Goal: Task Accomplishment & Management: Manage account settings

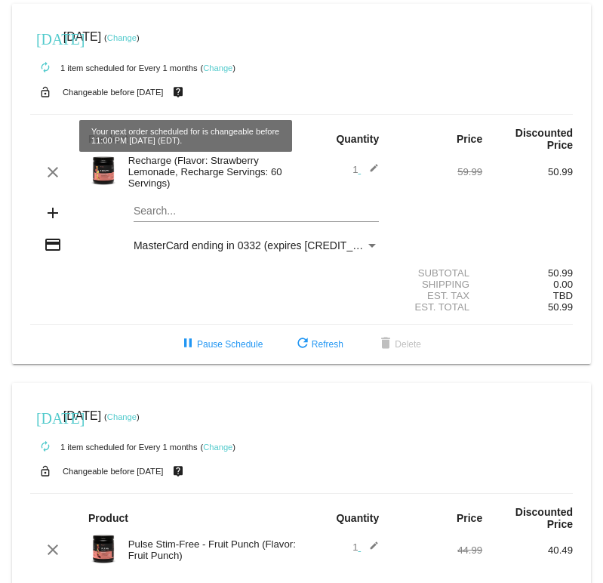
click at [137, 40] on link "Change" at bounding box center [121, 37] width 29 height 9
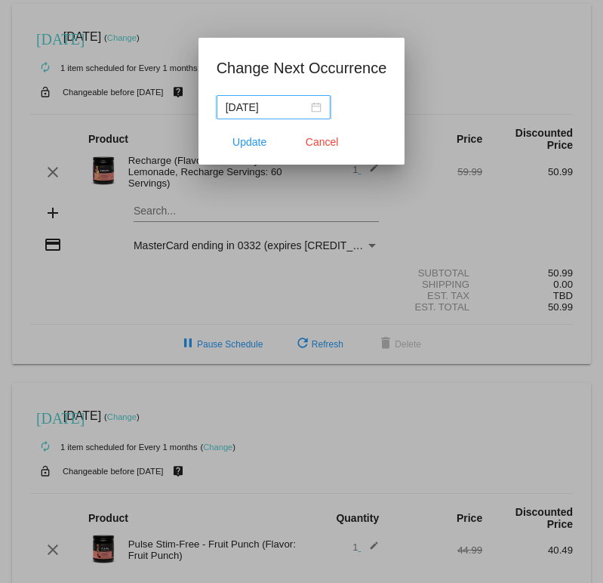
click at [275, 106] on input "[DATE]" at bounding box center [267, 107] width 82 height 17
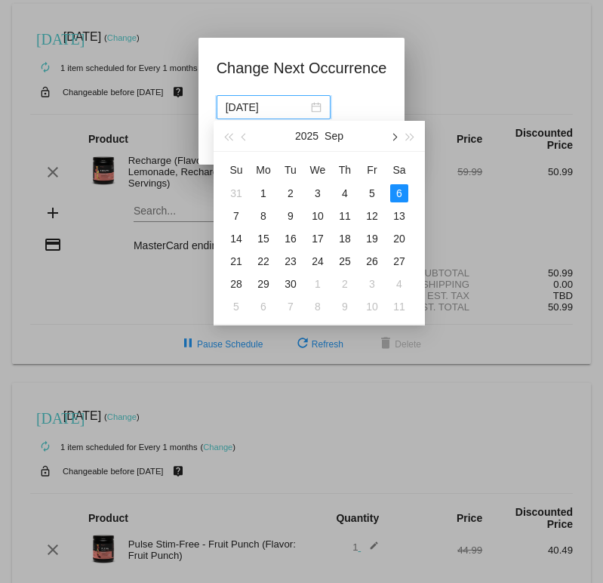
click at [397, 136] on button "button" at bounding box center [393, 136] width 17 height 30
click at [375, 192] on div "31" at bounding box center [372, 193] width 18 height 18
type input "[DATE]"
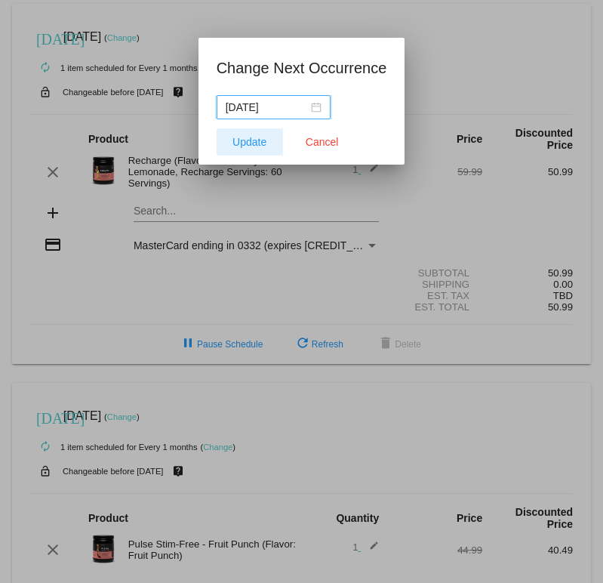
click at [269, 142] on button "Update" at bounding box center [250, 141] width 66 height 27
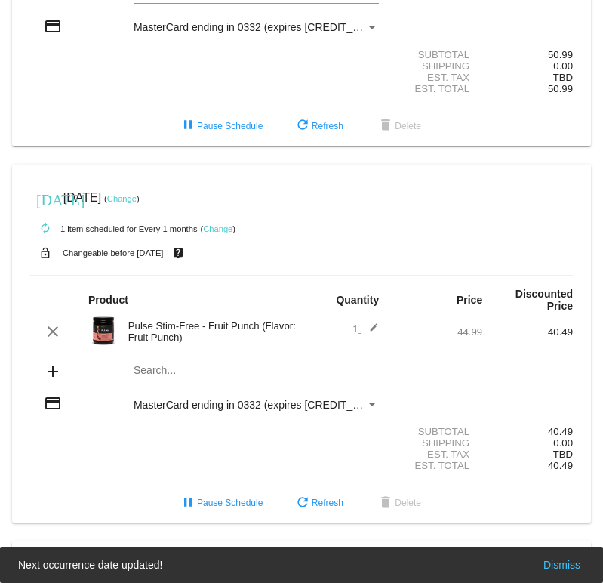
scroll to position [252, 0]
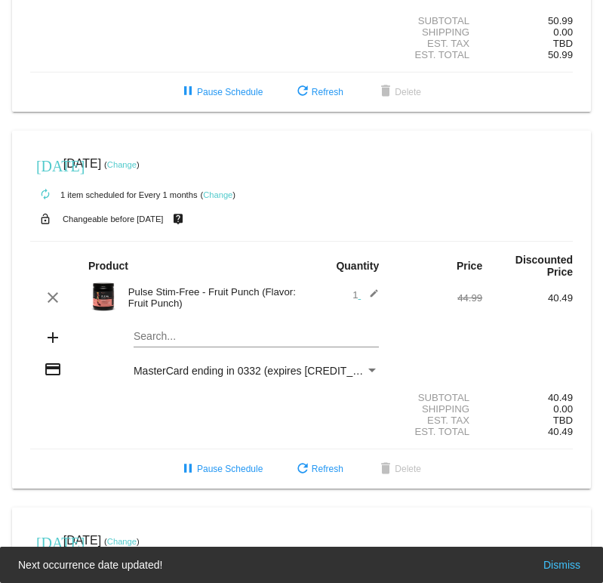
click at [137, 166] on link "Change" at bounding box center [121, 164] width 29 height 9
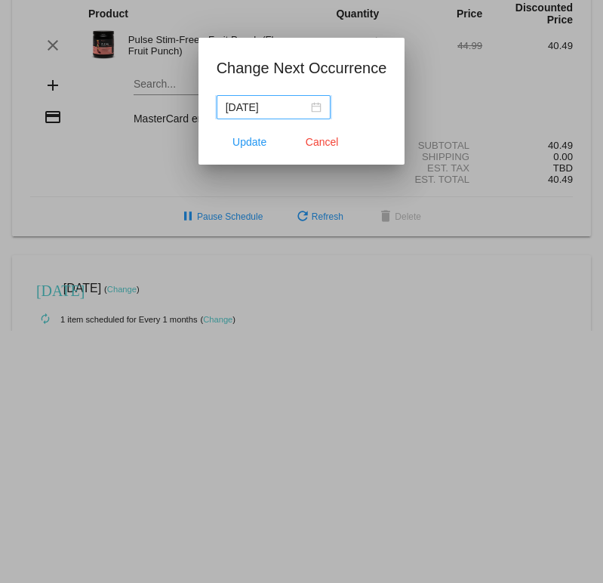
click at [288, 109] on input "[DATE]" at bounding box center [267, 107] width 82 height 17
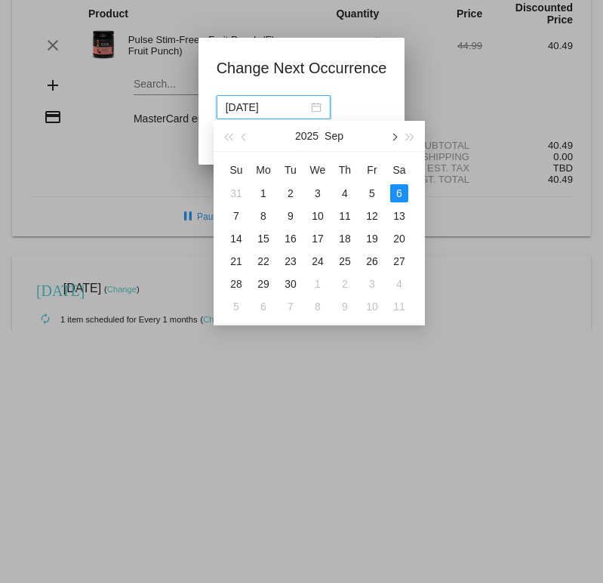
click at [390, 140] on button "button" at bounding box center [393, 136] width 17 height 30
click at [376, 282] on div "31" at bounding box center [372, 284] width 18 height 18
type input "[DATE]"
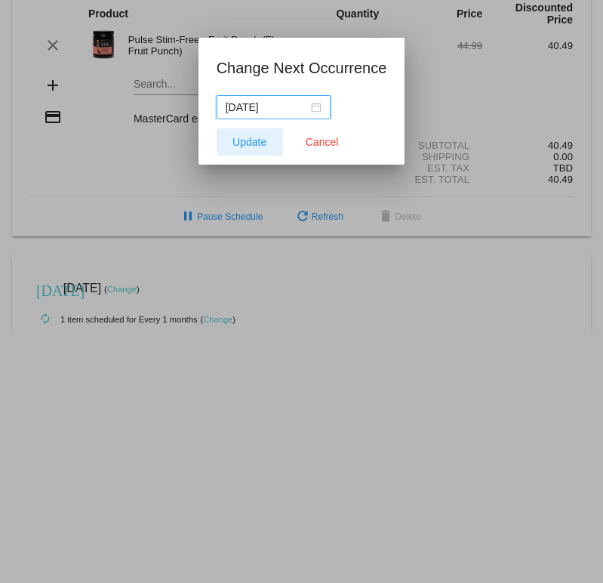
click at [267, 140] on button "Update" at bounding box center [250, 141] width 66 height 27
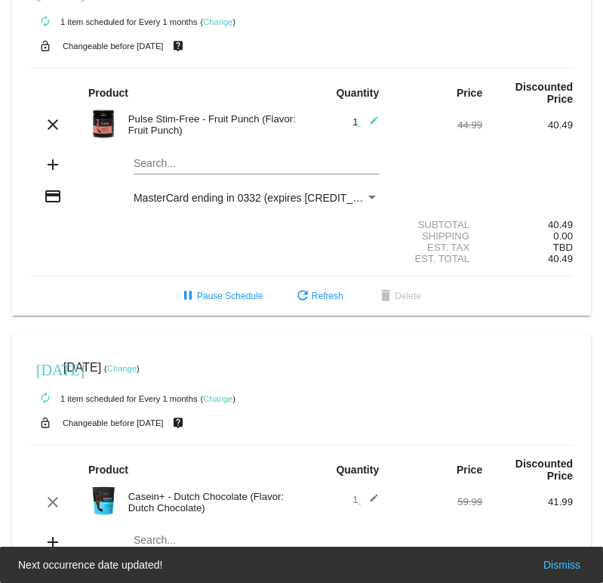
scroll to position [678, 0]
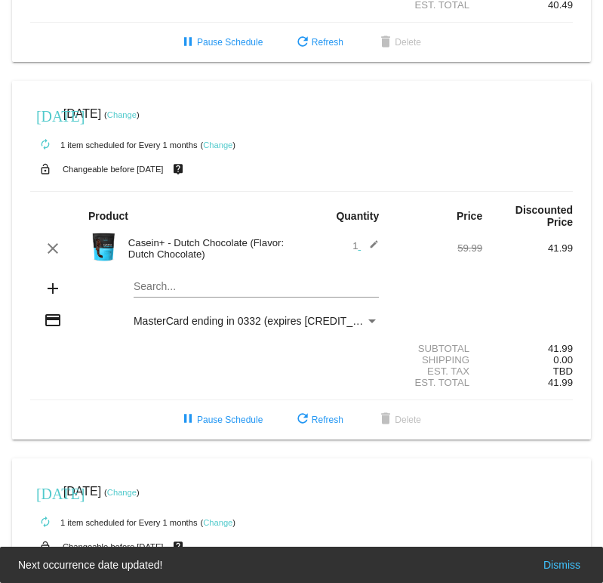
click at [137, 119] on link "Change" at bounding box center [121, 114] width 29 height 9
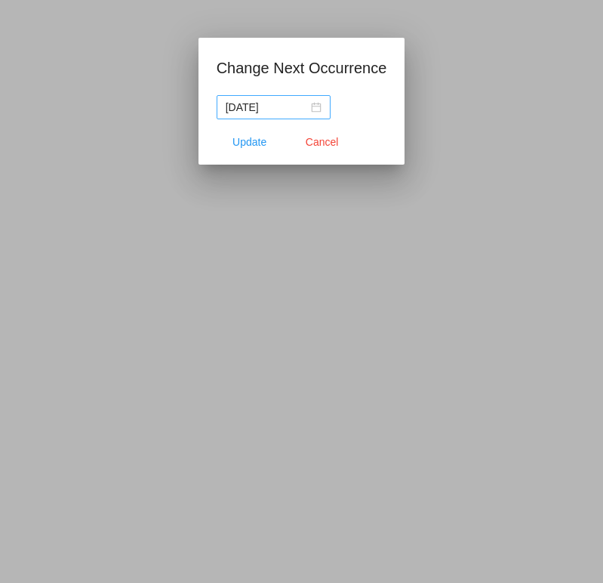
click at [283, 115] on nz-date-picker "[DATE]" at bounding box center [274, 107] width 114 height 24
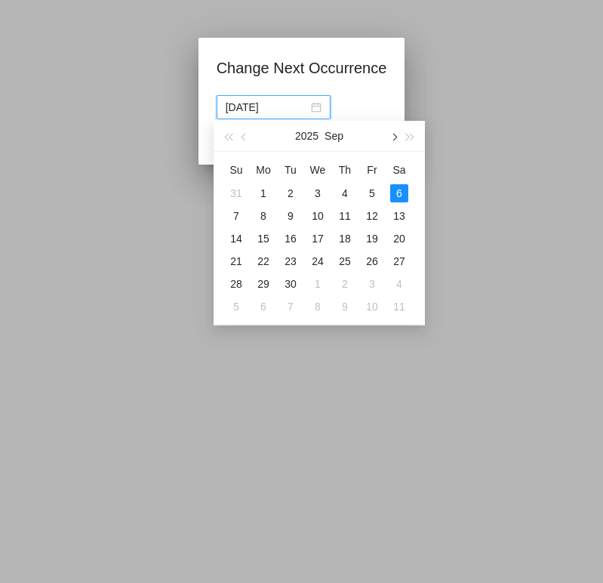
click at [391, 139] on button "button" at bounding box center [393, 136] width 17 height 30
click at [377, 281] on div "31" at bounding box center [372, 284] width 18 height 18
type input "[DATE]"
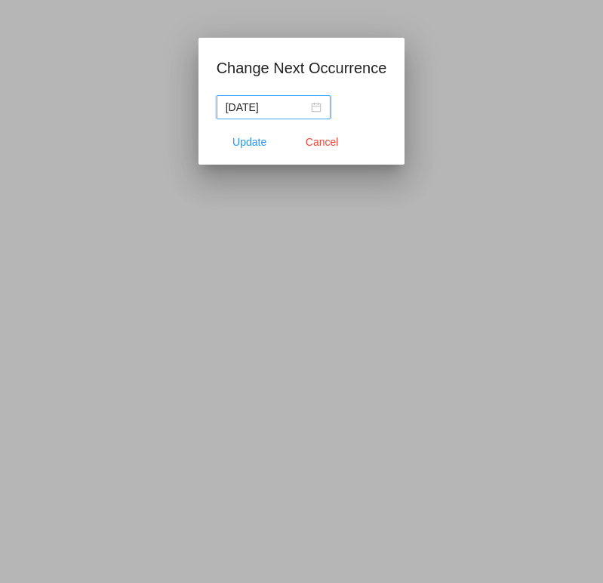
click at [267, 137] on button "Update" at bounding box center [250, 141] width 66 height 27
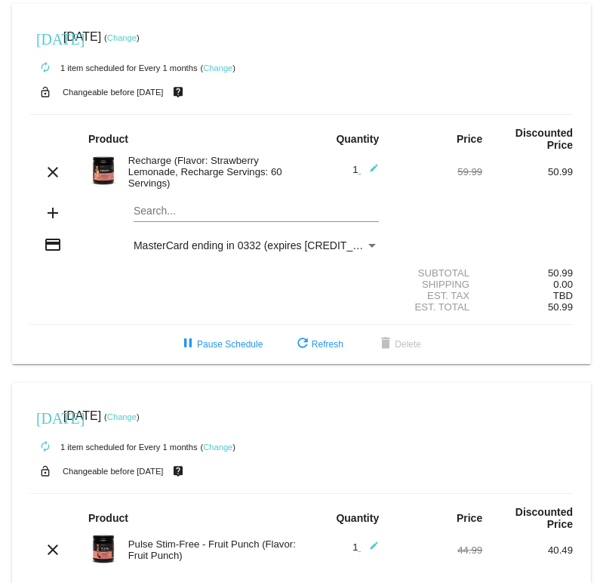
scroll to position [0, 0]
